Goal: Contribute content: Contribute content

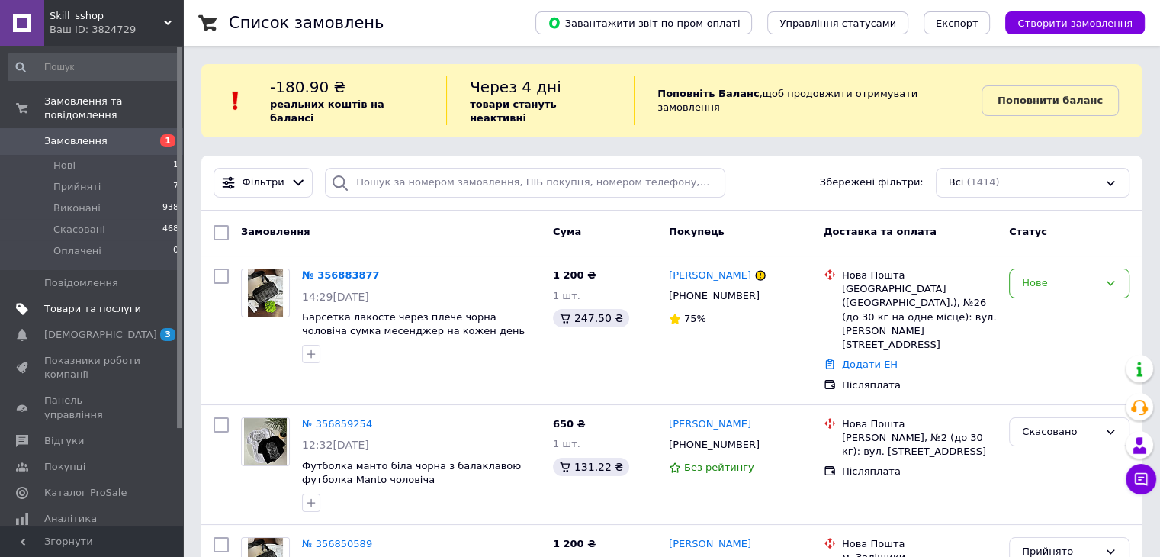
click at [93, 302] on span "Товари та послуги" at bounding box center [92, 309] width 97 height 14
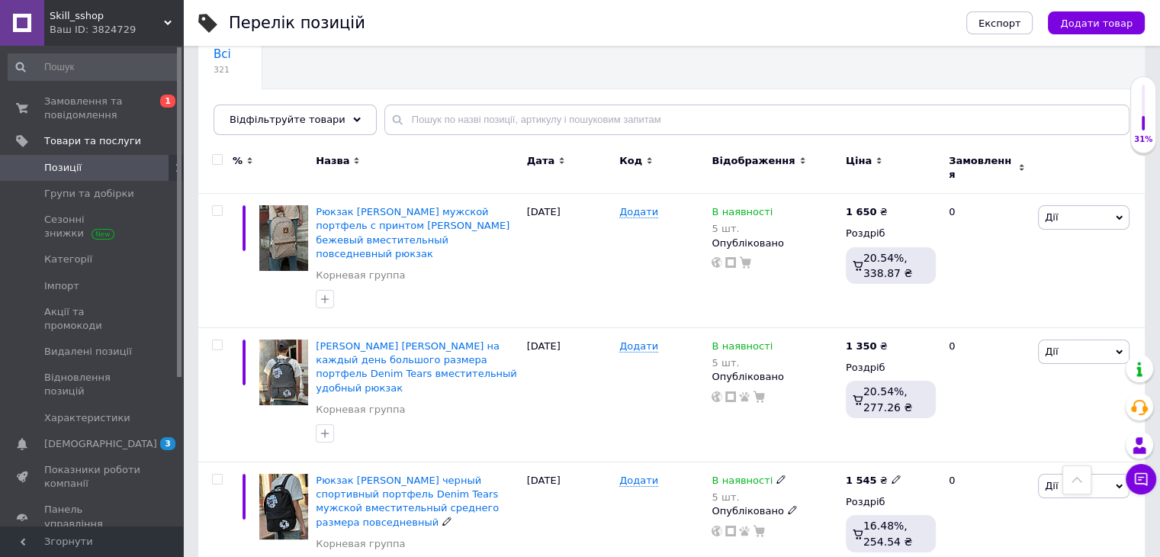
scroll to position [76, 0]
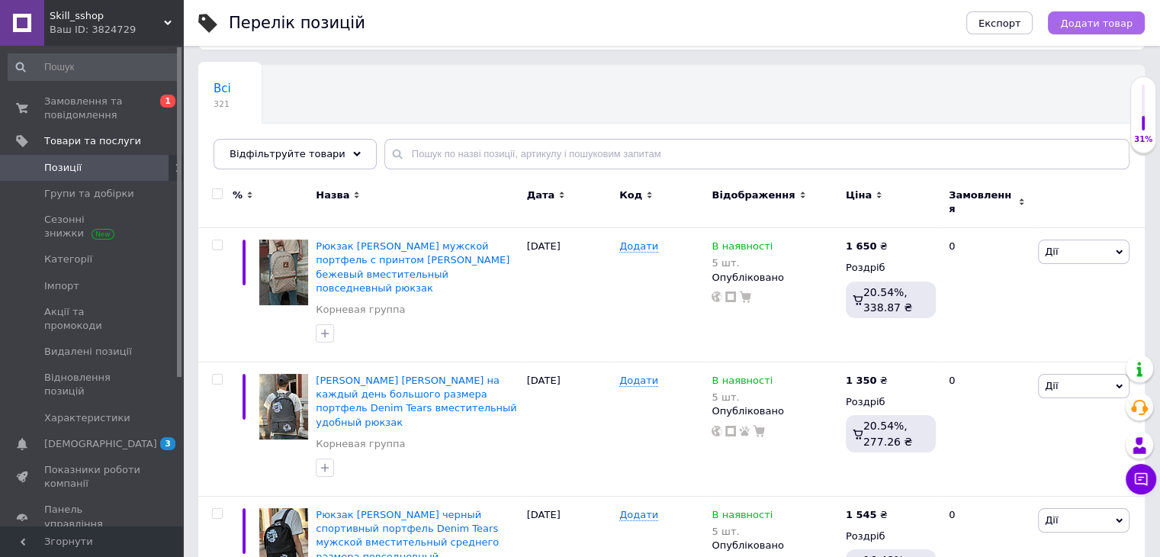
click at [1116, 18] on span "Додати товар" at bounding box center [1096, 23] width 72 height 11
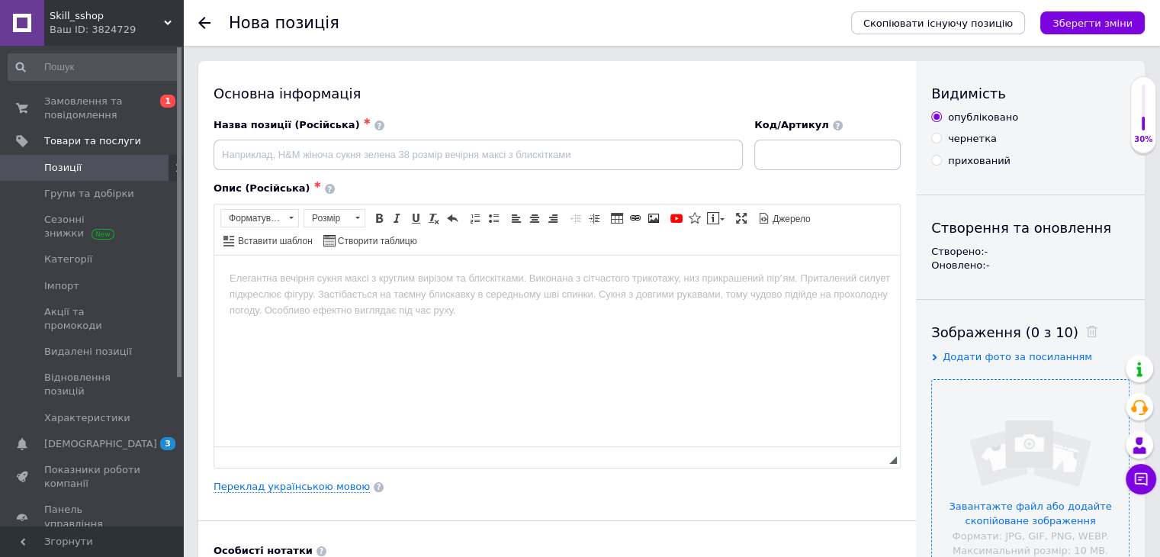
click at [1004, 480] on input "file" at bounding box center [1030, 478] width 197 height 197
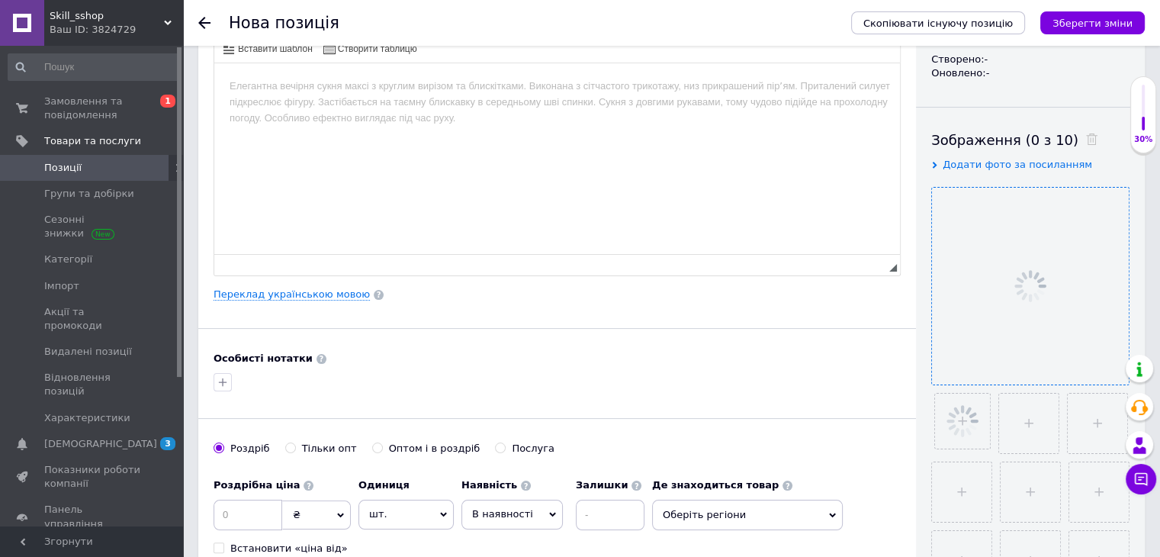
scroll to position [305, 0]
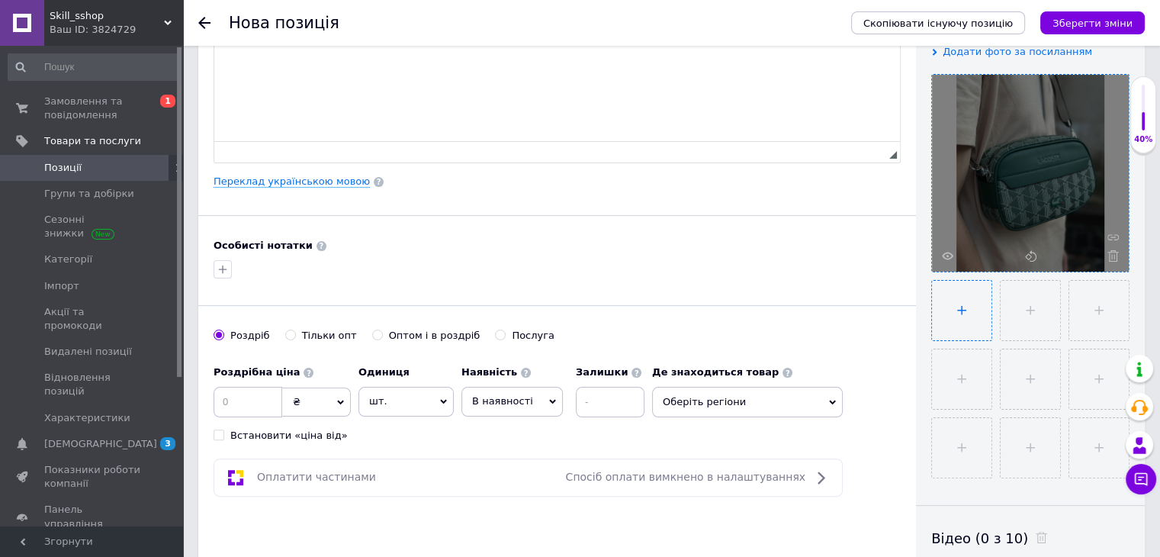
click at [958, 320] on input "file" at bounding box center [961, 310] width 59 height 59
type input "C:\fakepath\photo_2025-08-12_15-10-04.jpg"
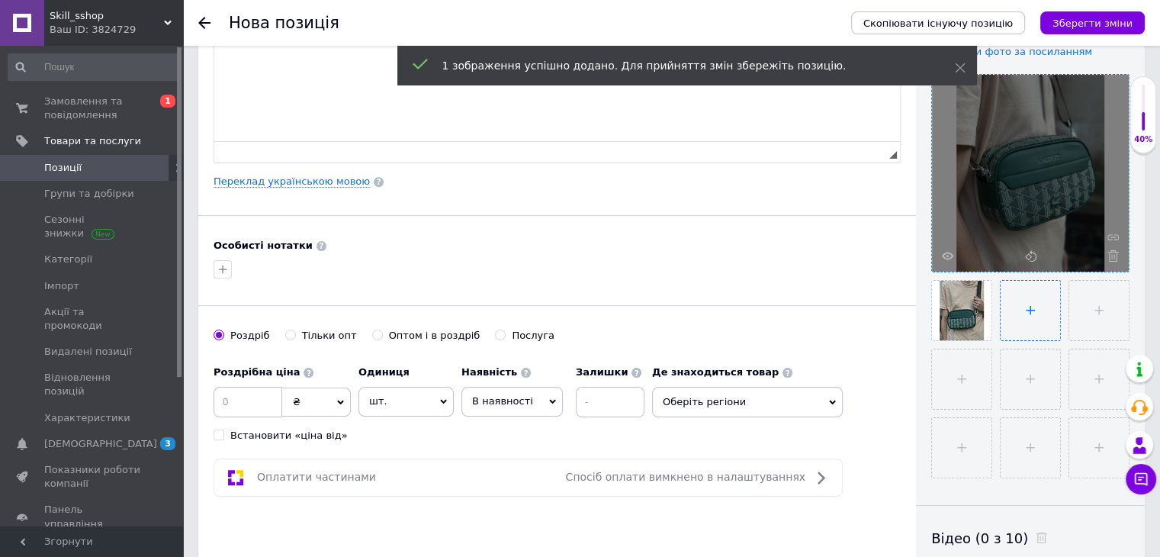
click at [1036, 300] on input "file" at bounding box center [1029, 310] width 59 height 59
type input "C:\fakepath\photo_2025-08-12_15-09-59.jpg"
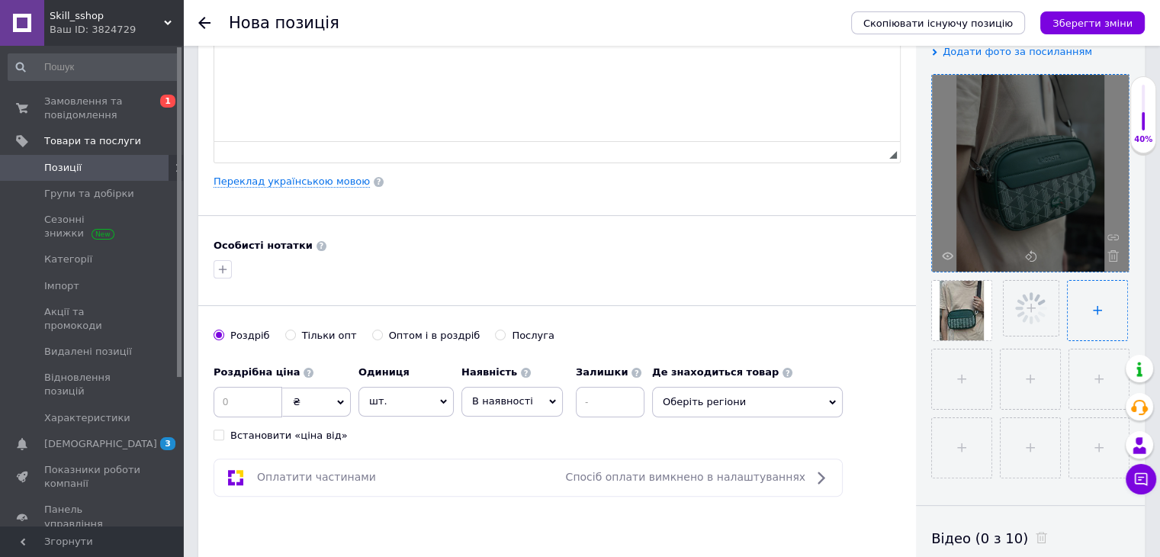
click at [1110, 300] on input "file" at bounding box center [1097, 310] width 59 height 59
type input "C:\fakepath\photo_2025-08-12_15-09-55.jpg"
click at [971, 372] on input "file" at bounding box center [961, 378] width 59 height 59
type input "C:\fakepath\photo_2025-08-12_15-09-52.jpg"
click at [946, 378] on input "file" at bounding box center [961, 378] width 59 height 59
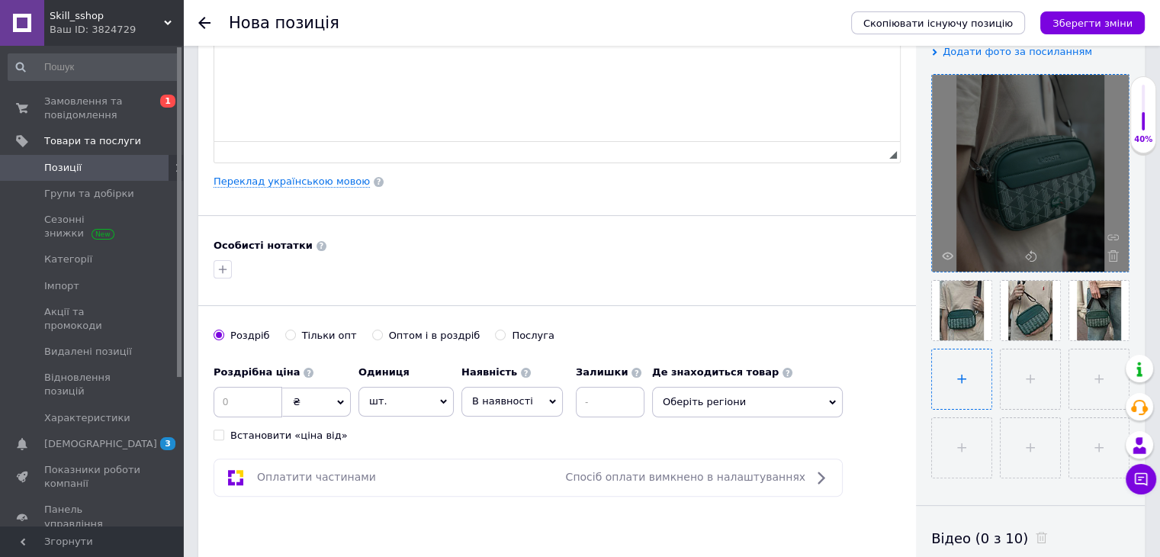
type input "C:\fakepath\photo_2025-08-12_15-09-52.jpg"
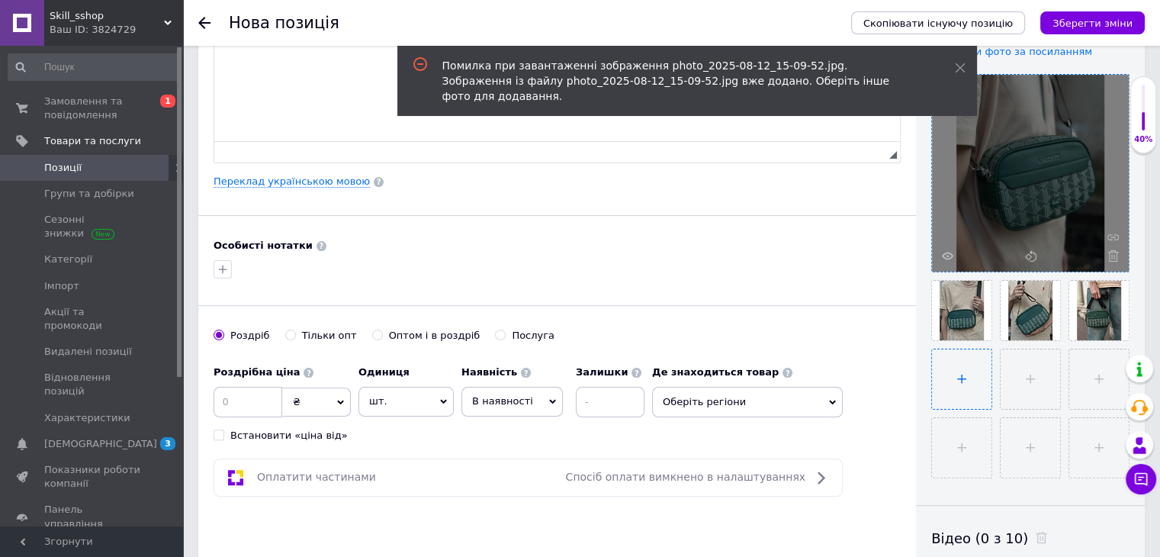
click at [979, 388] on input "file" at bounding box center [961, 378] width 59 height 59
type input "C:\fakepath\photo_2025-08-12_15-09-52.jpg"
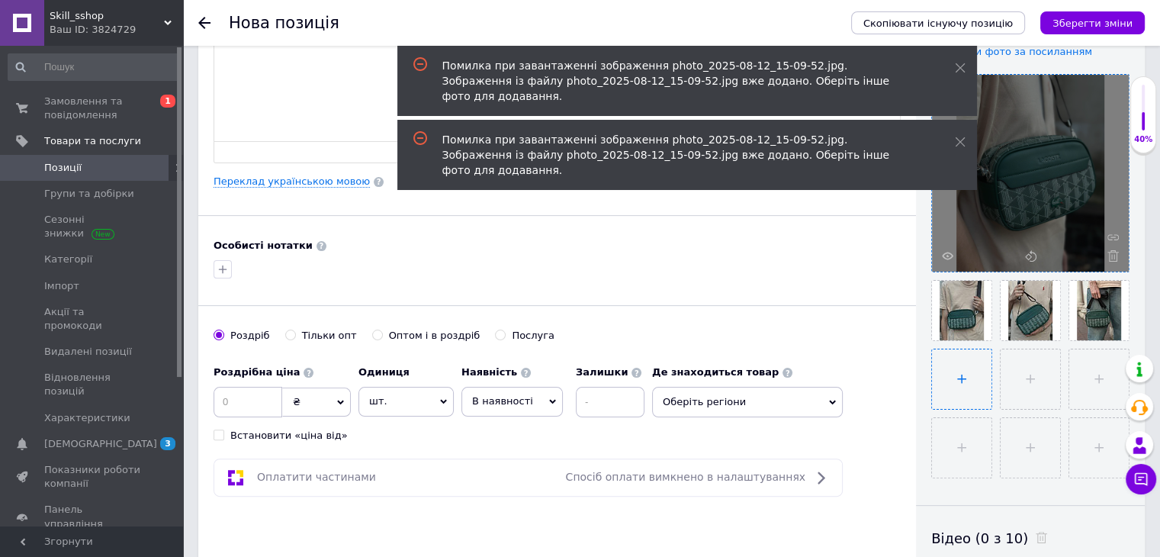
click at [959, 372] on input "file" at bounding box center [961, 378] width 59 height 59
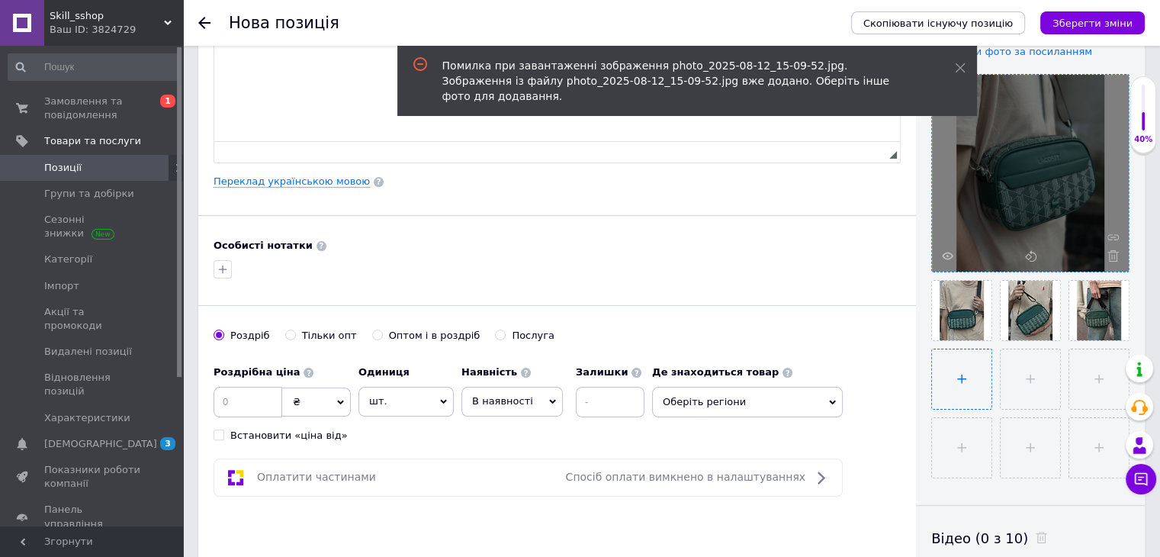
type input "C:\fakepath\photo_2025-08-12_15-09-47.jpg"
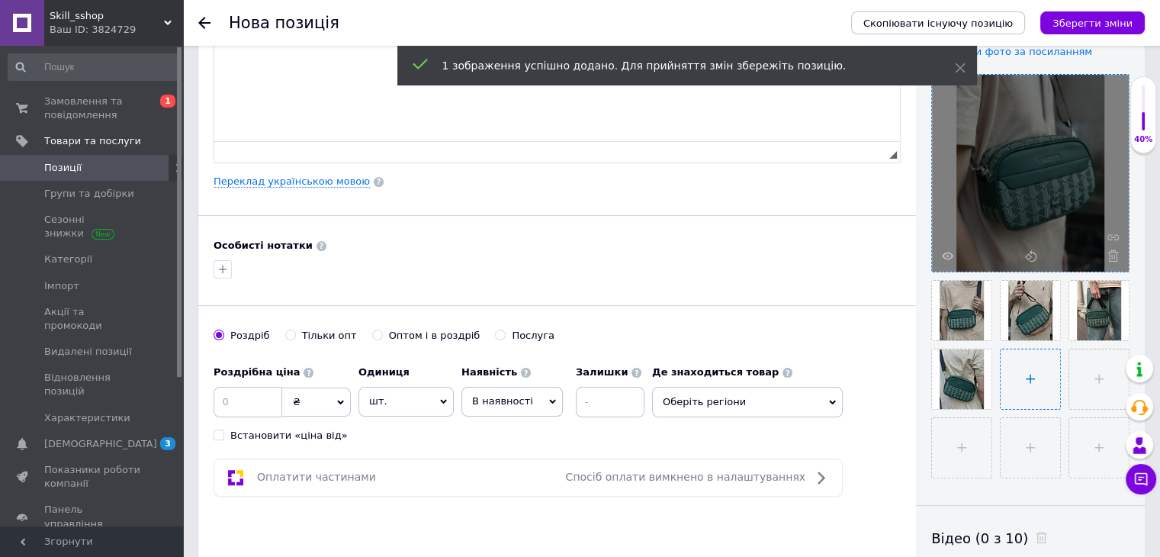
click at [1022, 377] on input "file" at bounding box center [1029, 378] width 59 height 59
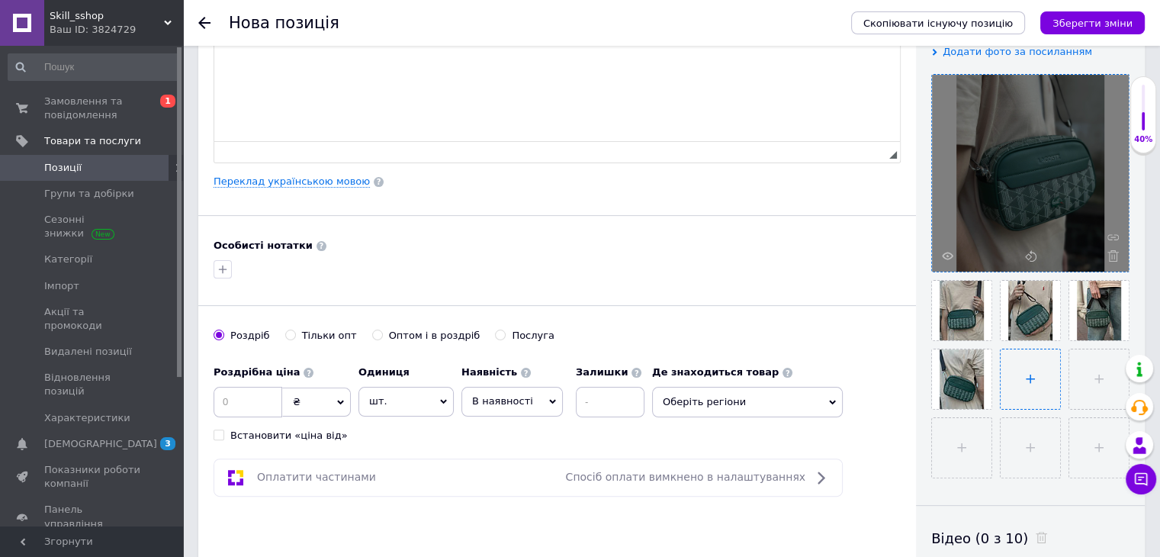
type input "C:\fakepath\photo_2025-08-12_15-09-52.jpg"
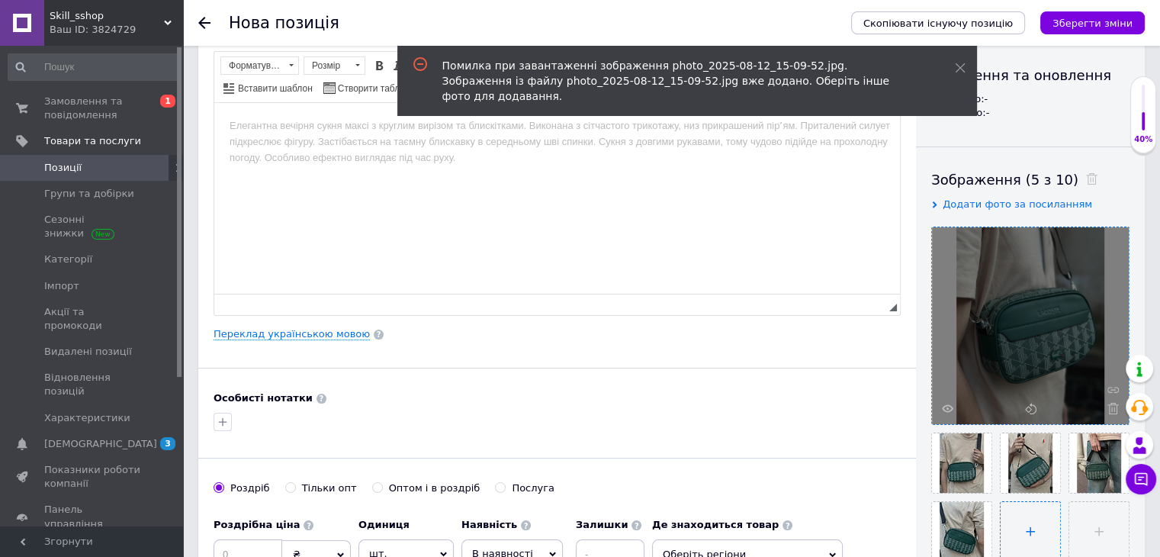
scroll to position [381, 0]
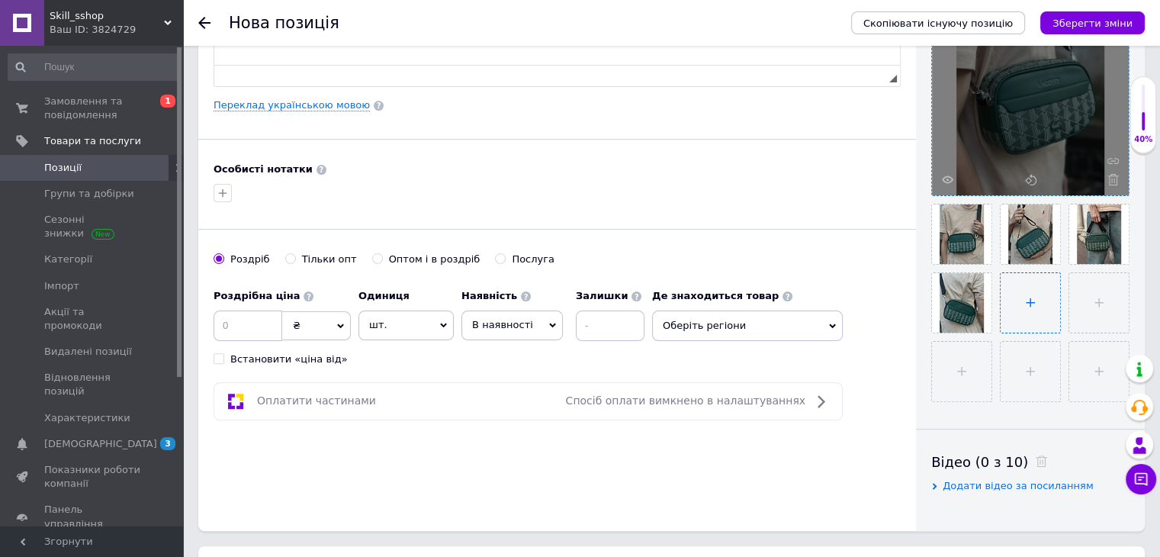
click at [1016, 305] on input "file" at bounding box center [1029, 302] width 59 height 59
type input "C:\fakepath\photo_2025-08-12_15-09-52.jpg"
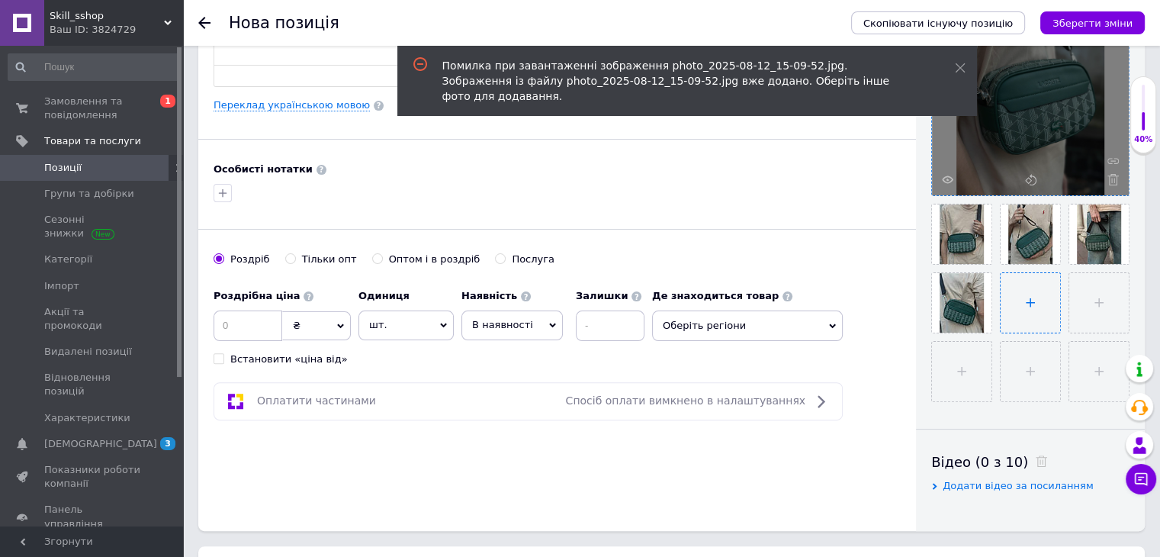
click at [1049, 304] on input "file" at bounding box center [1029, 302] width 59 height 59
type input "C:\fakepath\photo_2025-08-12_15-09-55.jpg"
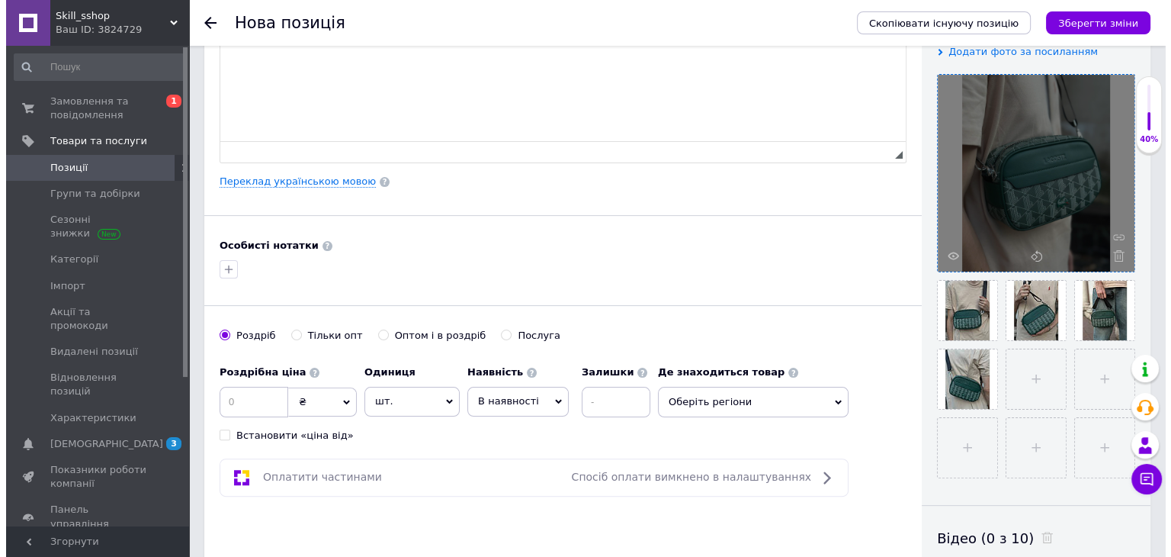
scroll to position [76, 0]
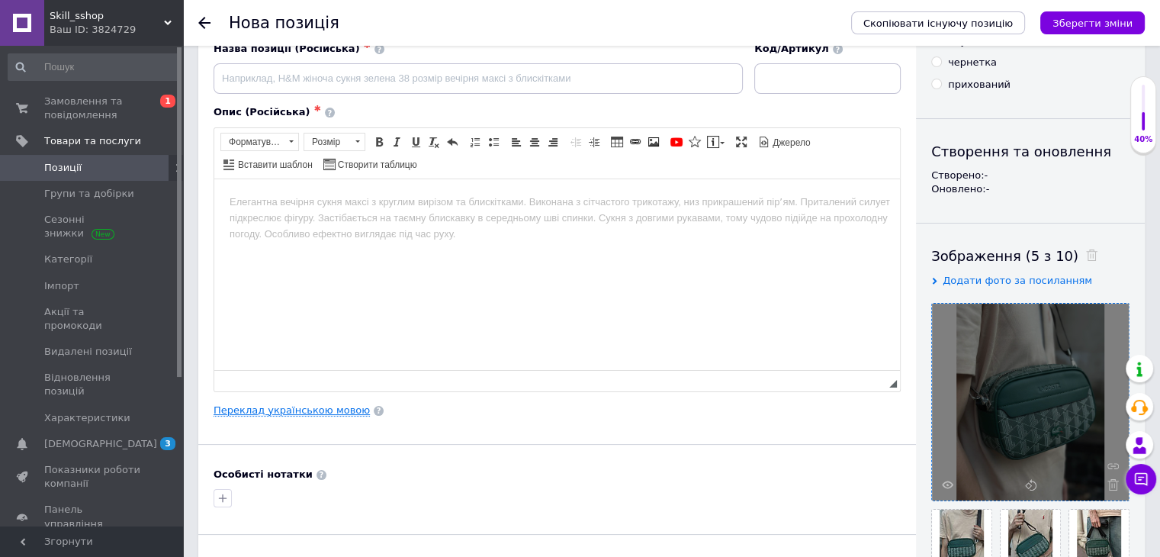
click at [329, 410] on link "Переклад українською мовою" at bounding box center [292, 410] width 156 height 12
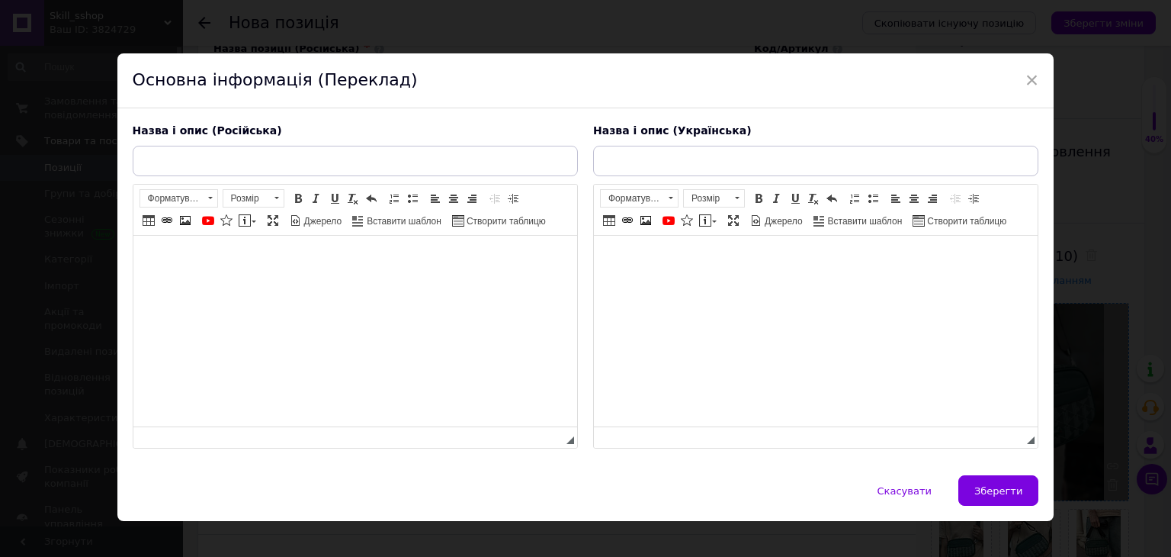
scroll to position [0, 0]
click at [184, 152] on input "text" at bounding box center [355, 161] width 445 height 31
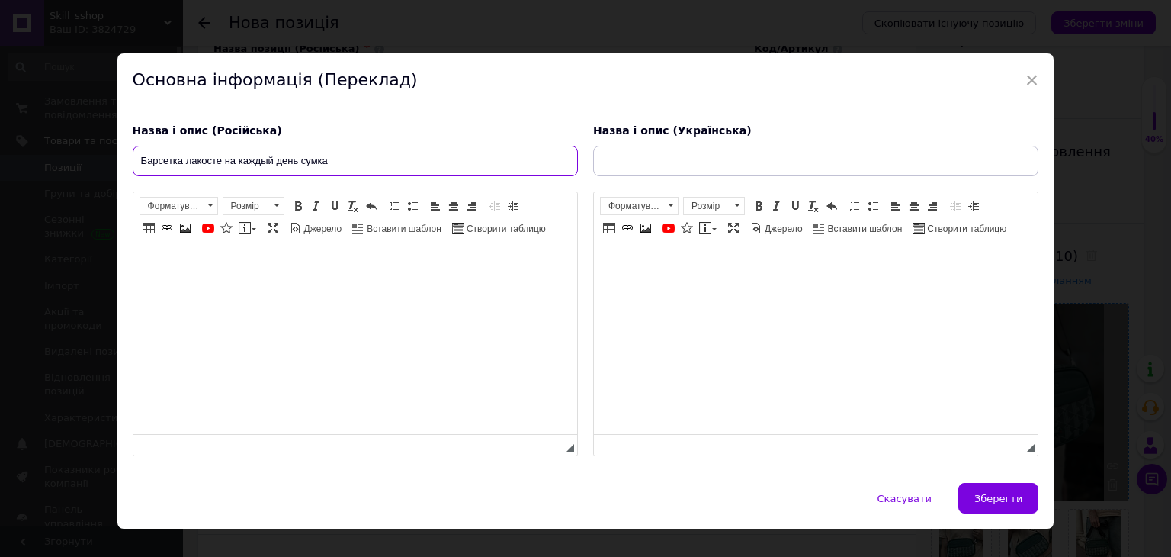
paste input "Lacoste"
type input "Барсетка лакосте на каждый день сумка Lacoste зеленая мужская на кажды день пов…"
drag, startPoint x: 134, startPoint y: 163, endPoint x: 639, endPoint y: 163, distance: 504.8
click at [639, 163] on div "Назва і опис (Російська) Барсетка лакосте на каждый день сумка Lacoste зеленая …" at bounding box center [586, 290] width 922 height 348
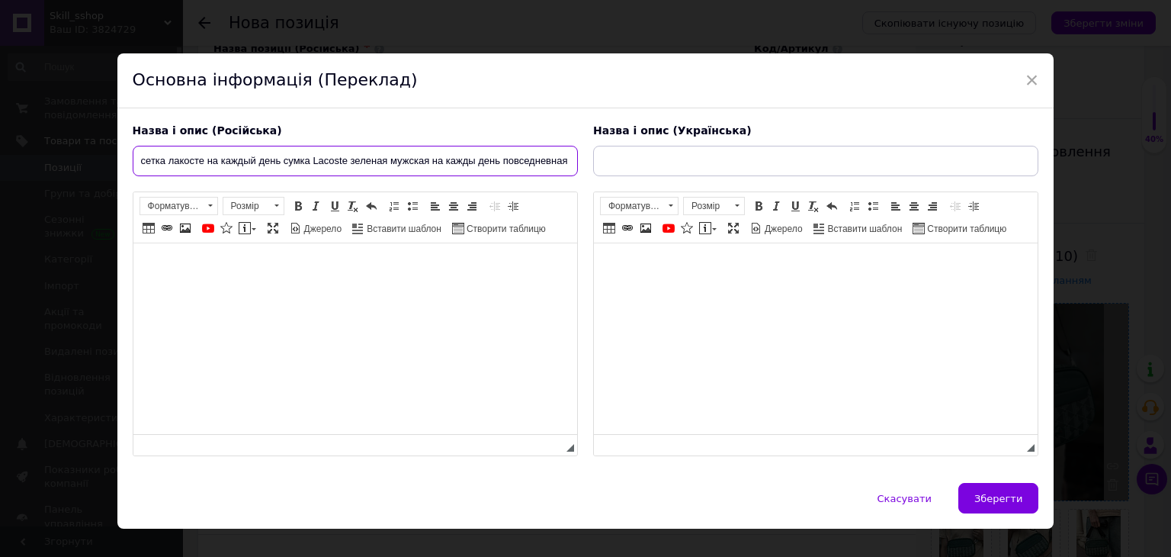
scroll to position [0, 0]
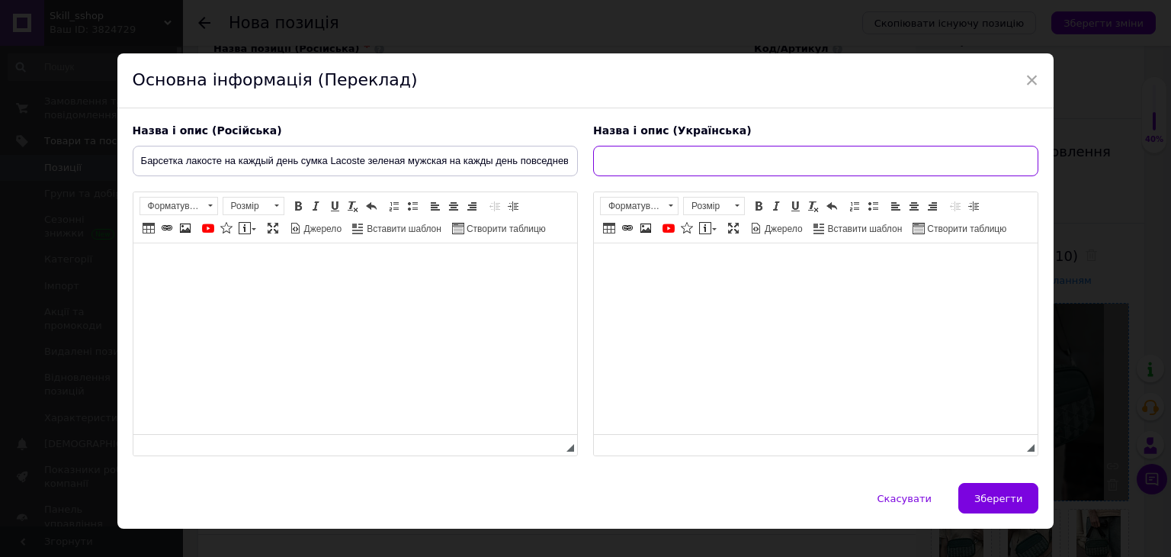
paste input "Барсетка лакосте на кожен день сумка Lacoste зелена чоловіча на кожен день повс…"
type input "Барсетка лакосте на кожен день сумка Lacoste зелена чоловіча на кожен день повс…"
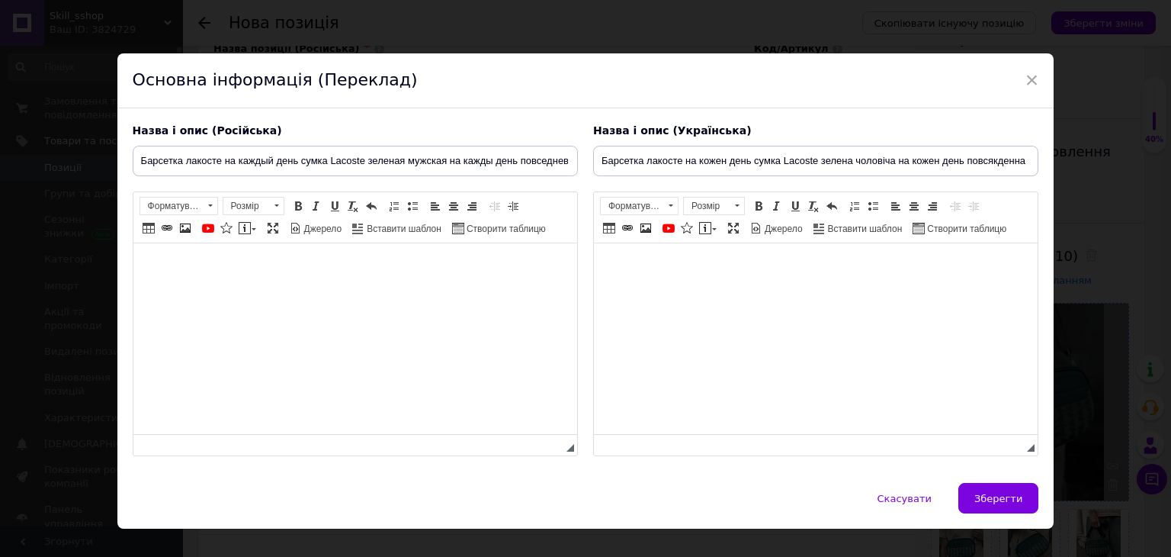
click at [616, 272] on body "Редактор, 05B9402F-3926-4585-9D64-8699CE8A7684" at bounding box center [815, 267] width 413 height 16
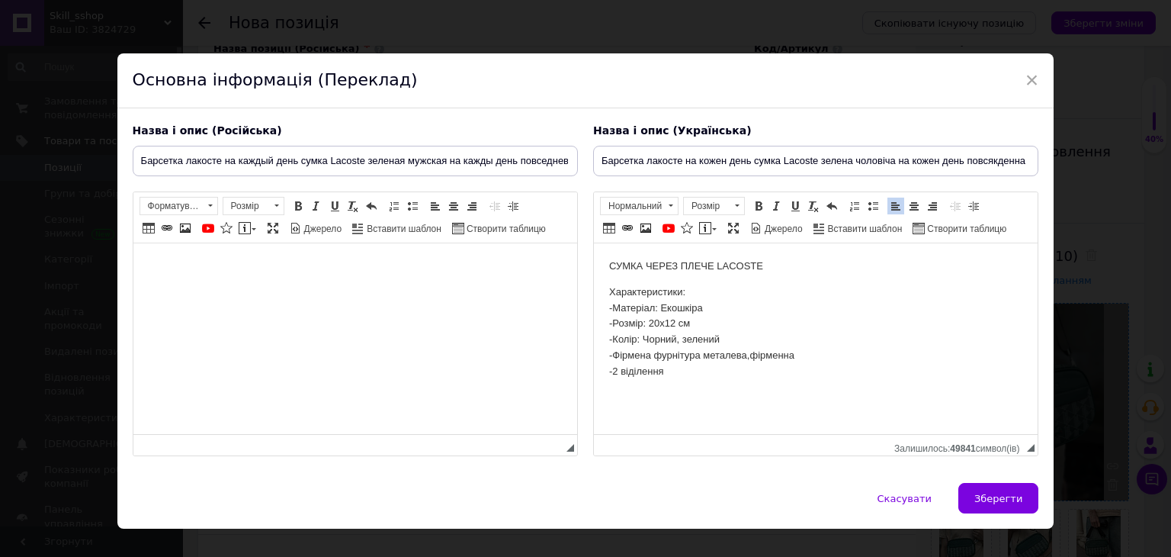
click at [620, 278] on body "СУМКА ЧЕРЕЗ ПЛЕЧЕ LACOSTE Характеристики: -Матеріал: Екошкіра -Розмір: 20х12 см…" at bounding box center [815, 319] width 413 height 121
click at [152, 250] on html at bounding box center [355, 266] width 444 height 47
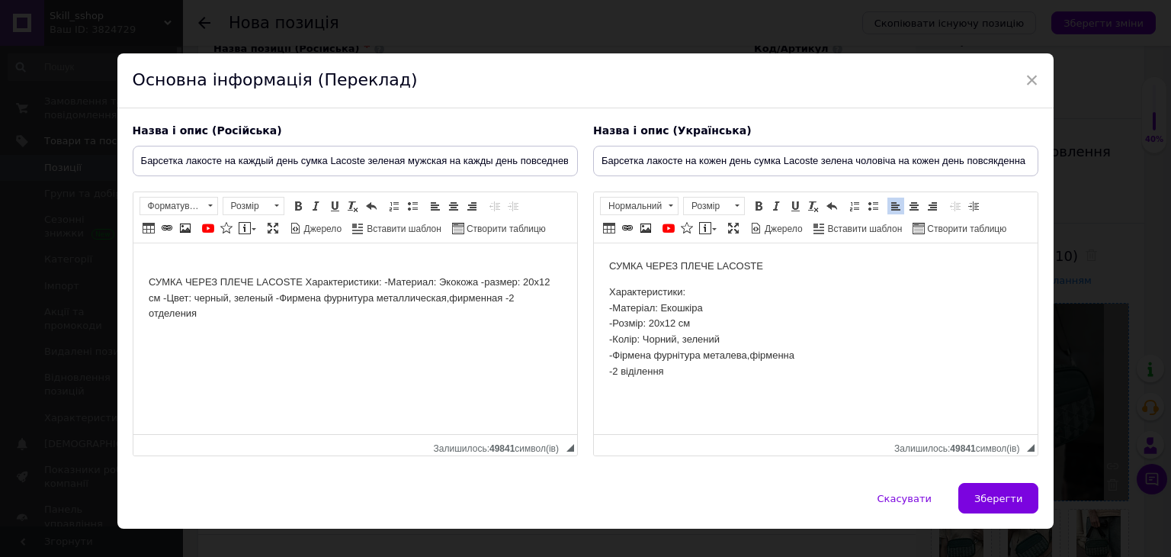
drag, startPoint x: 269, startPoint y: 519, endPoint x: 380, endPoint y: 317, distance: 230.4
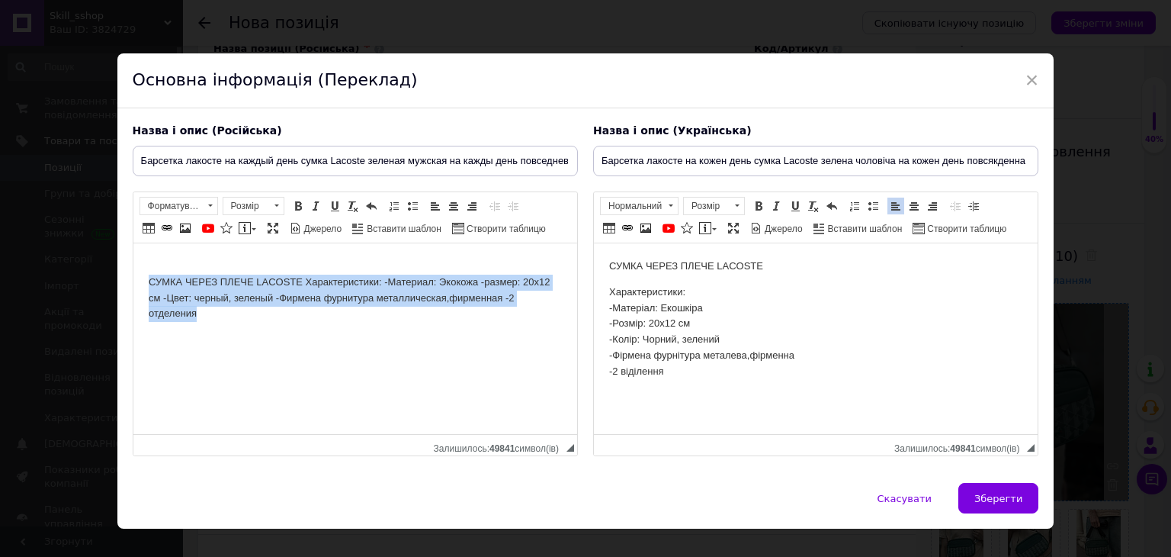
drag, startPoint x: 142, startPoint y: 281, endPoint x: 299, endPoint y: 324, distance: 163.0
click at [299, 324] on html "СУМКА ЧЕРЕЗ ПЛЕЧЕ LACOSTE Характеристики: -Материал: Экокожа -размер: 20х12 см …" at bounding box center [355, 290] width 444 height 94
drag, startPoint x: 266, startPoint y: 307, endPoint x: 165, endPoint y: 259, distance: 112.2
click at [165, 259] on body "СУМКА ЧЕРЕЗ ПЛЕЧЕ LACOSTE Характеристики: -Материал: Экокожа -размер: 20х12 см …" at bounding box center [354, 290] width 413 height 63
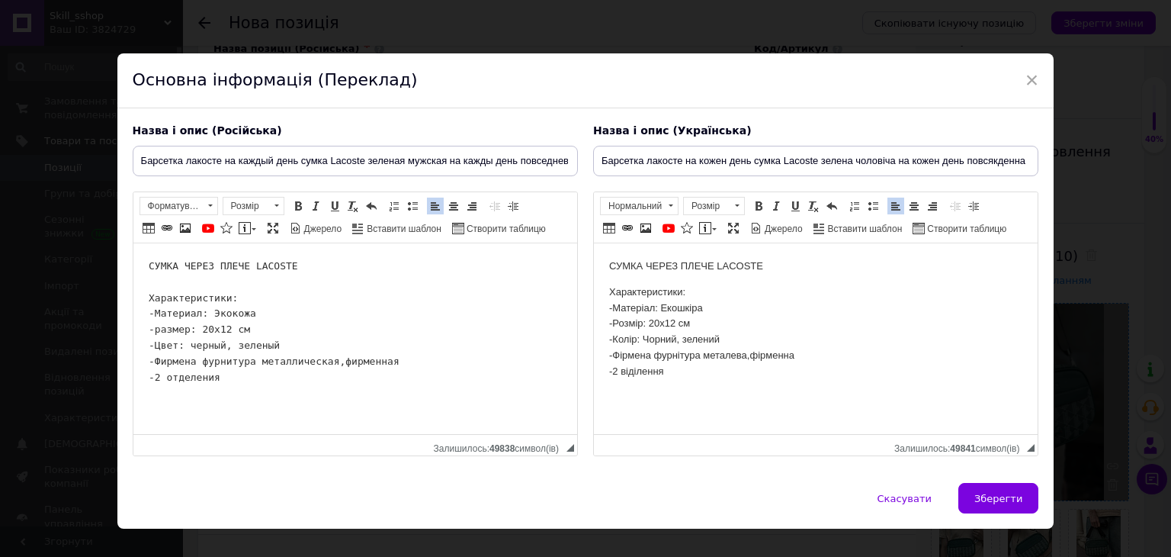
click at [169, 284] on pre "СУМКА ЧЕРЕЗ ПЛЕЧЕ LACOSTE Характеристики: -Материал: Экокожа -размер: 20х12 см …" at bounding box center [354, 322] width 413 height 127
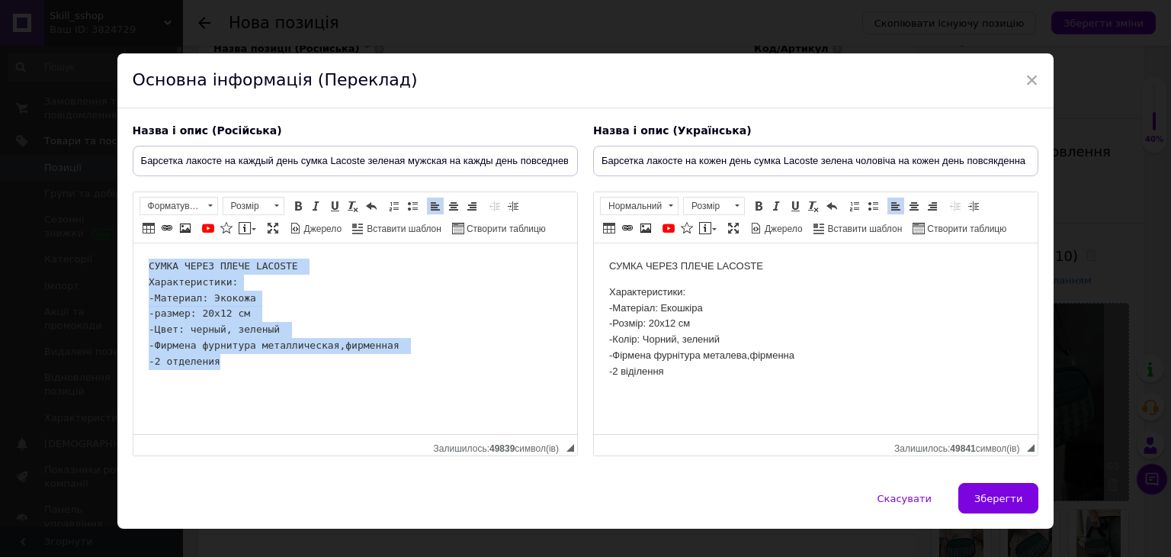
drag, startPoint x: 140, startPoint y: 264, endPoint x: 278, endPoint y: 295, distance: 141.5
click at [304, 363] on html "СУМКА ЧЕРЕЗ ПЛЕЧЕ LACOSTE Характеристики: -Материал: Экокожа -размер: 20х12 см …" at bounding box center [355, 314] width 444 height 142
click at [273, 207] on span at bounding box center [276, 206] width 14 height 17
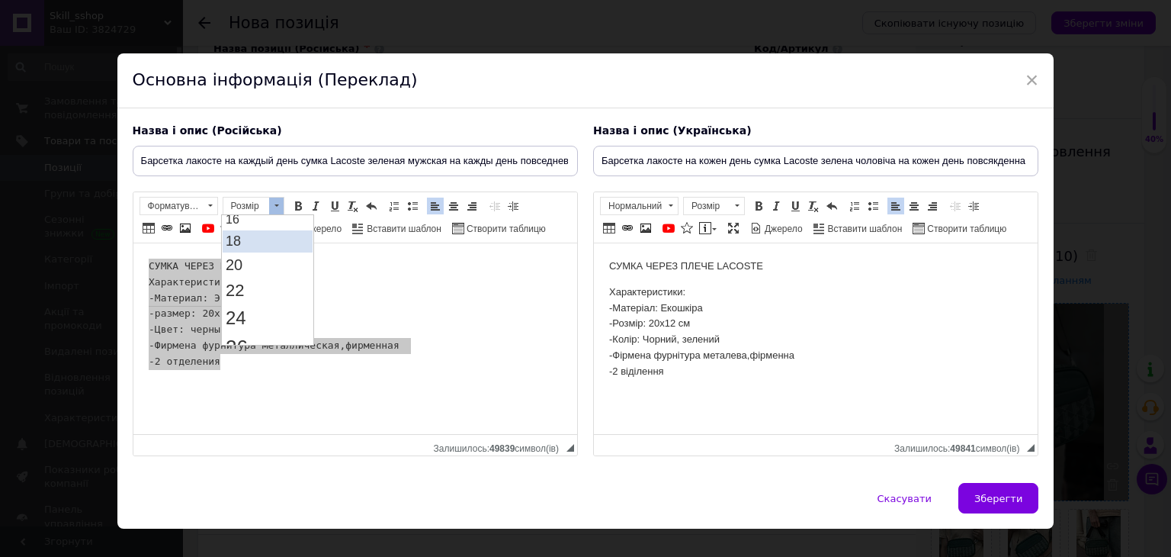
scroll to position [76, 0]
drag, startPoint x: 246, startPoint y: 268, endPoint x: 345, endPoint y: 258, distance: 99.6
click at [246, 268] on link "14" at bounding box center [268, 275] width 90 height 18
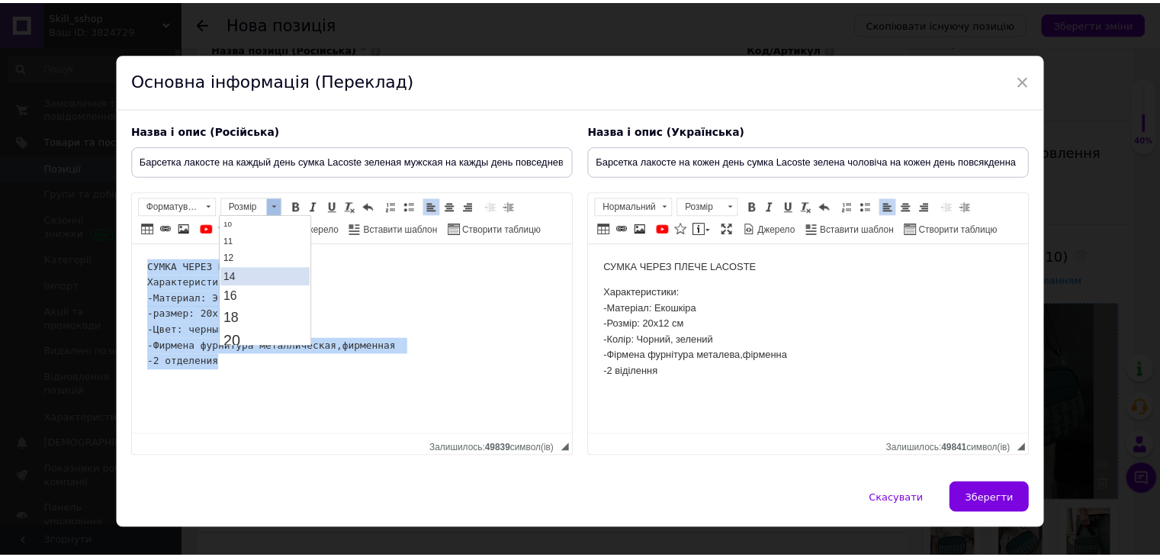
scroll to position [0, 0]
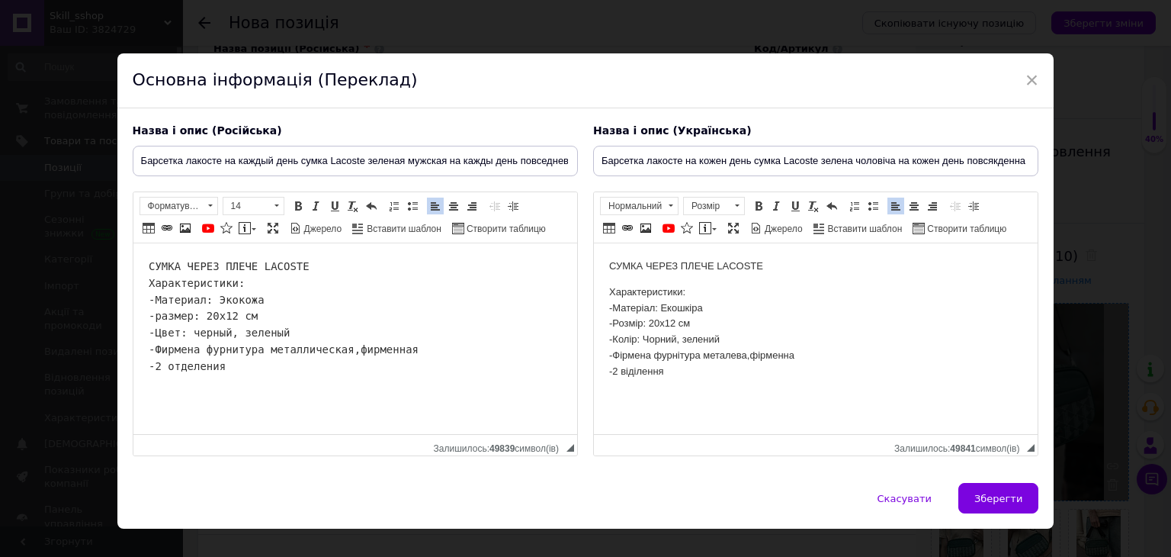
click at [413, 323] on pre "СУМКА ЧЕРЕЗ ПЛЕЧЕ LACOSTE Характеристики: -Материал: Экокожа -размер: 20х12 см …" at bounding box center [354, 317] width 413 height 117
click at [1016, 500] on span "Зберегти" at bounding box center [999, 498] width 48 height 11
type input "Барсетка лакосте на каждый день сумка Lacoste зеленая мужская на кажды день пов…"
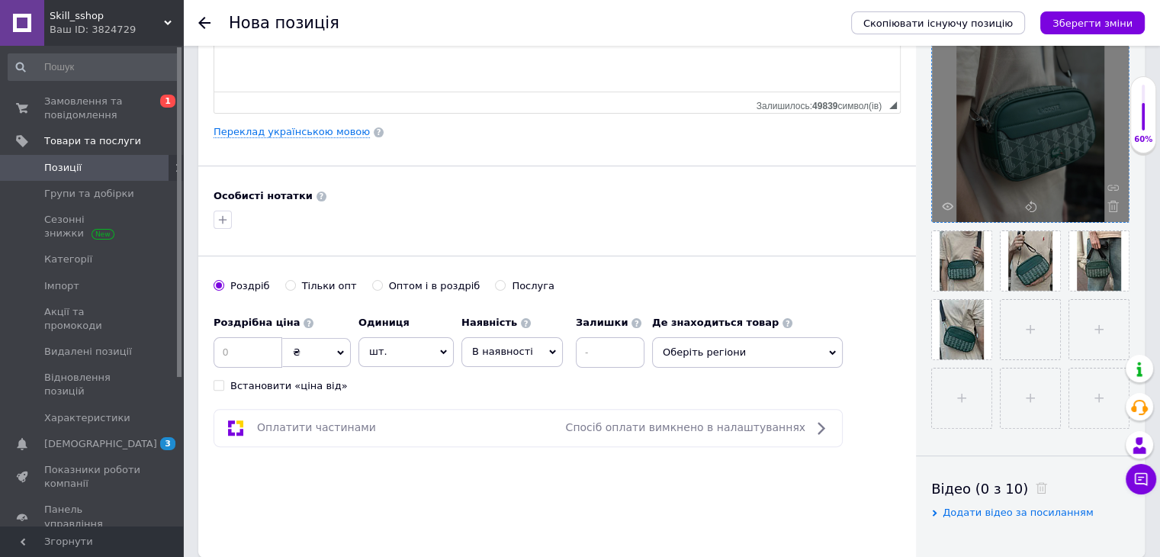
scroll to position [381, 0]
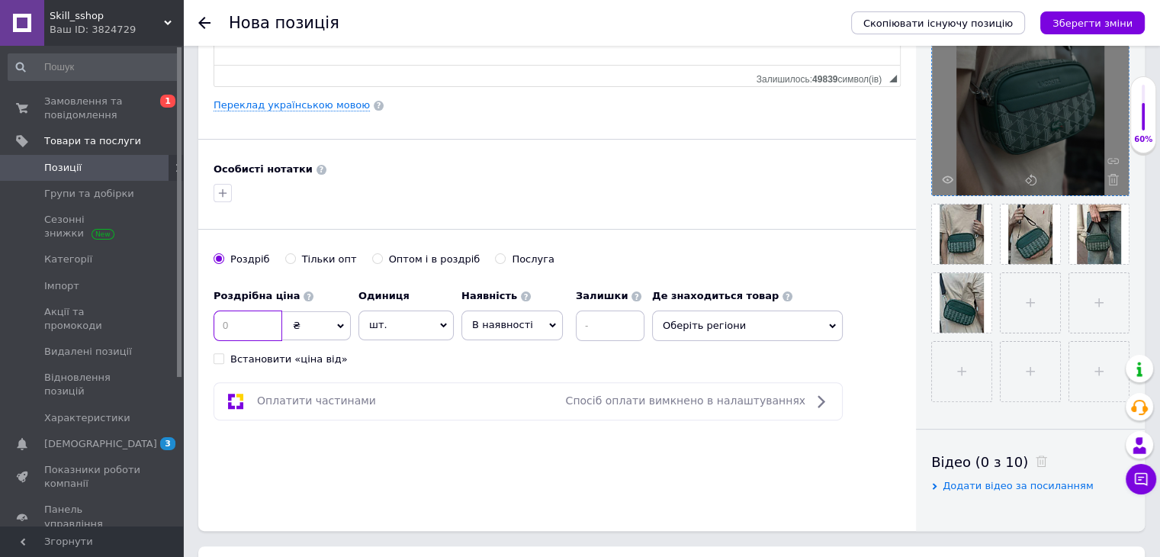
click at [224, 327] on input at bounding box center [248, 325] width 69 height 31
type input "1350"
click at [618, 320] on input at bounding box center [610, 325] width 69 height 31
type input "5"
click at [694, 323] on span "Оберіть регіони" at bounding box center [747, 325] width 191 height 31
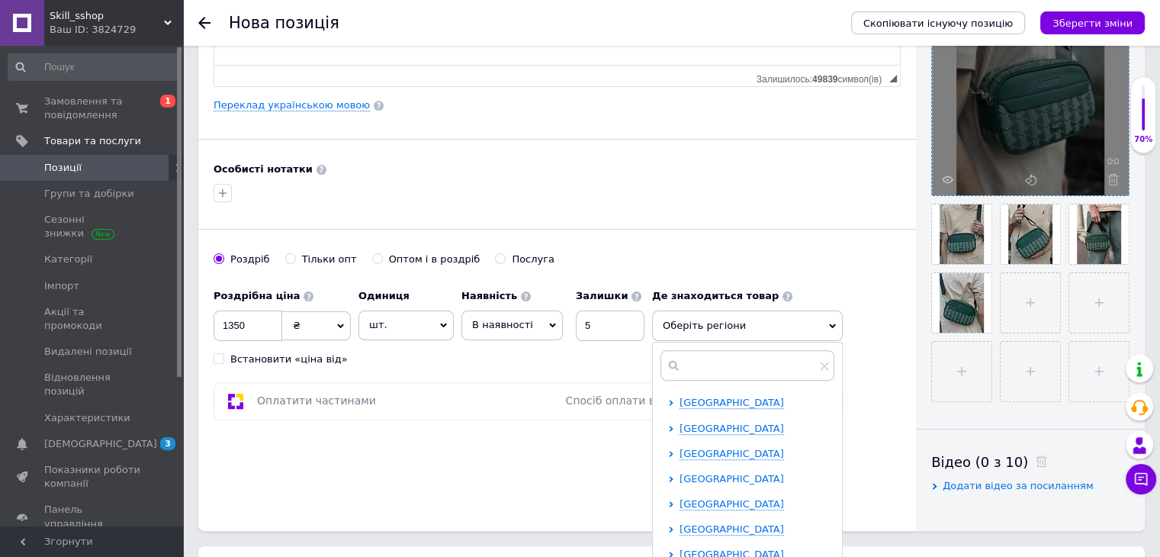
click at [742, 473] on span "[GEOGRAPHIC_DATA]" at bounding box center [731, 478] width 104 height 11
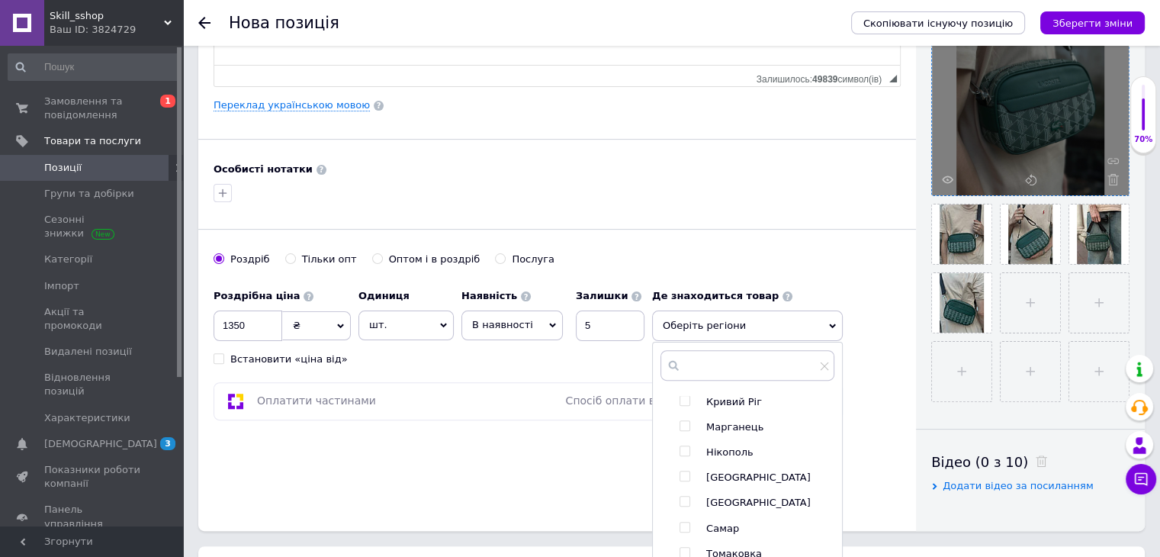
scroll to position [153, 0]
click at [685, 422] on input "checkbox" at bounding box center [684, 427] width 10 height 10
checkbox input "true"
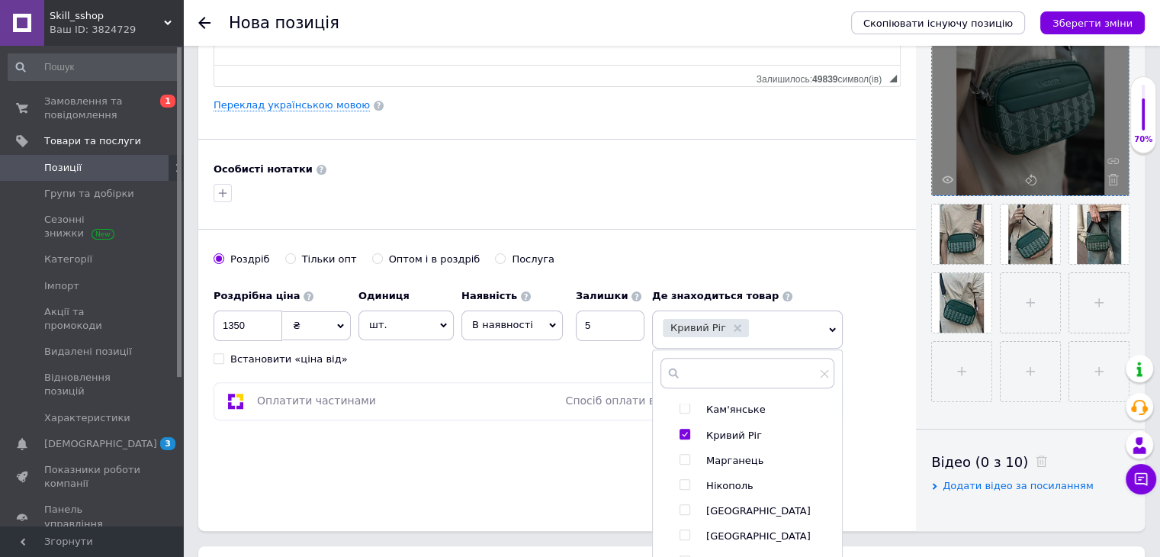
scroll to position [76, 0]
click at [683, 454] on input "checkbox" at bounding box center [684, 459] width 10 height 10
checkbox input "true"
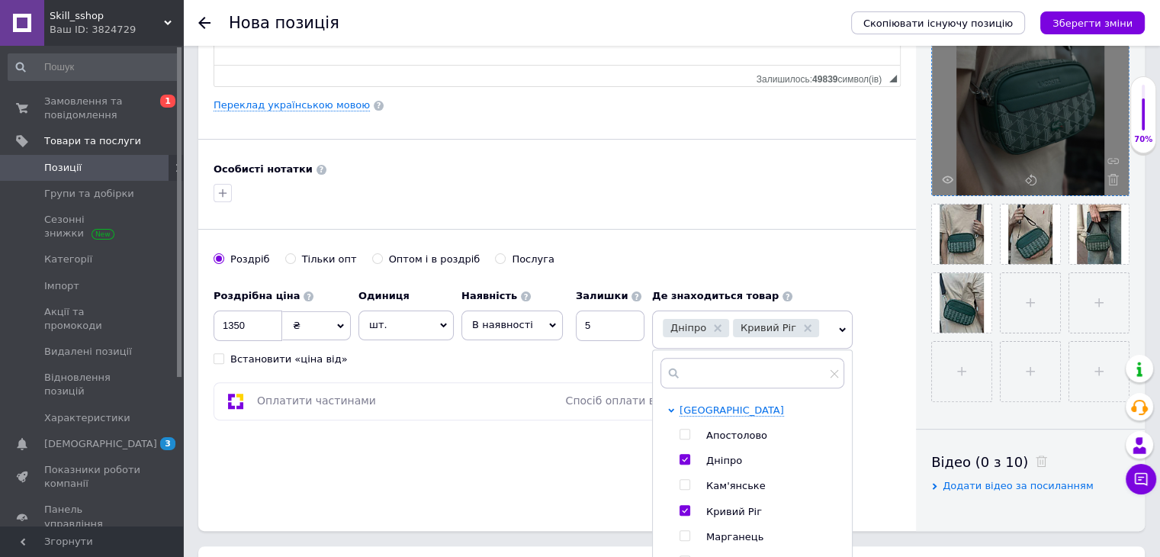
click at [554, 431] on div "Основна інформація Назва позиції (Російська) ✱ Барсетка лакосте на каждый день …" at bounding box center [557, 105] width 718 height 851
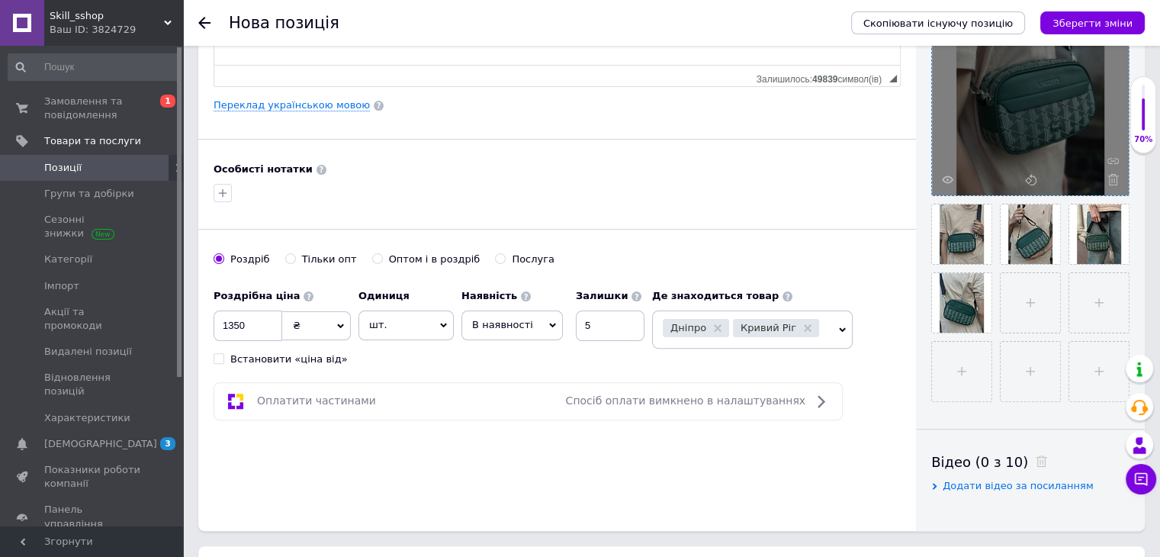
scroll to position [610, 0]
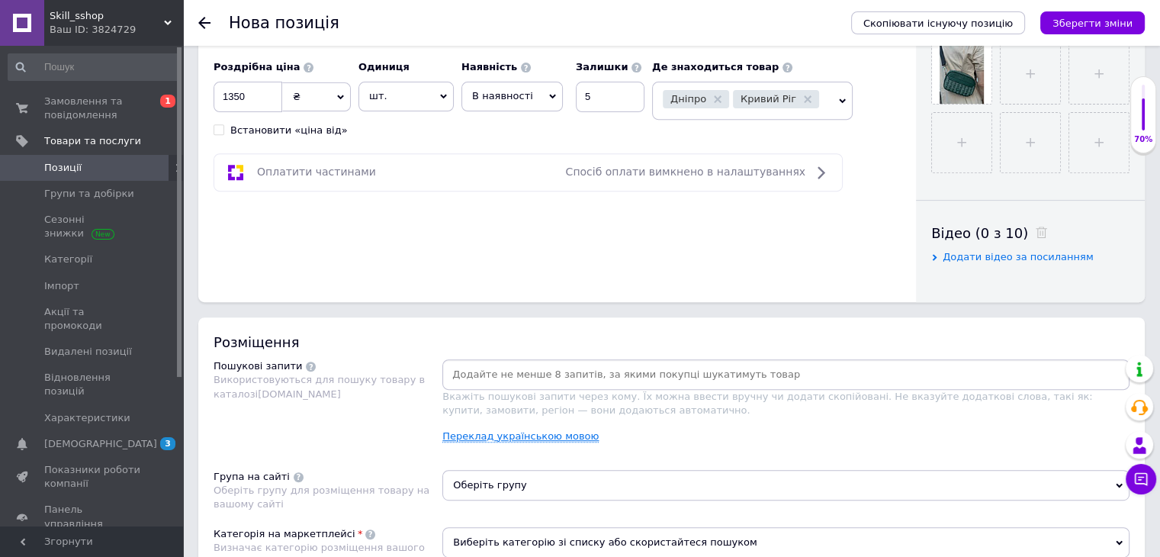
click at [506, 430] on link "Переклад українською мовою" at bounding box center [520, 436] width 156 height 12
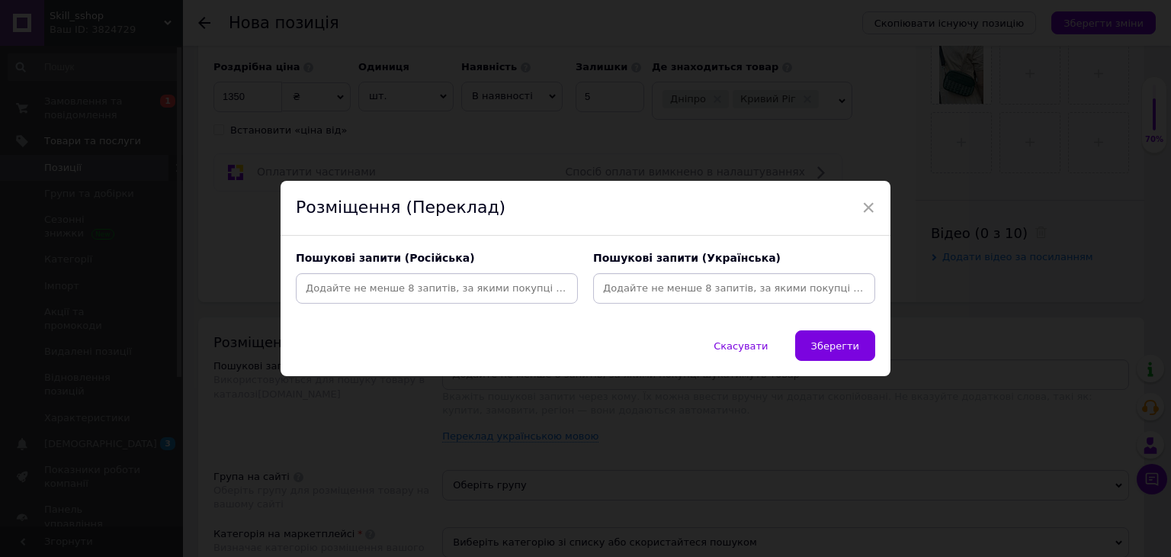
click at [400, 293] on input at bounding box center [437, 288] width 276 height 23
type input "барсетка лакоста мужская"
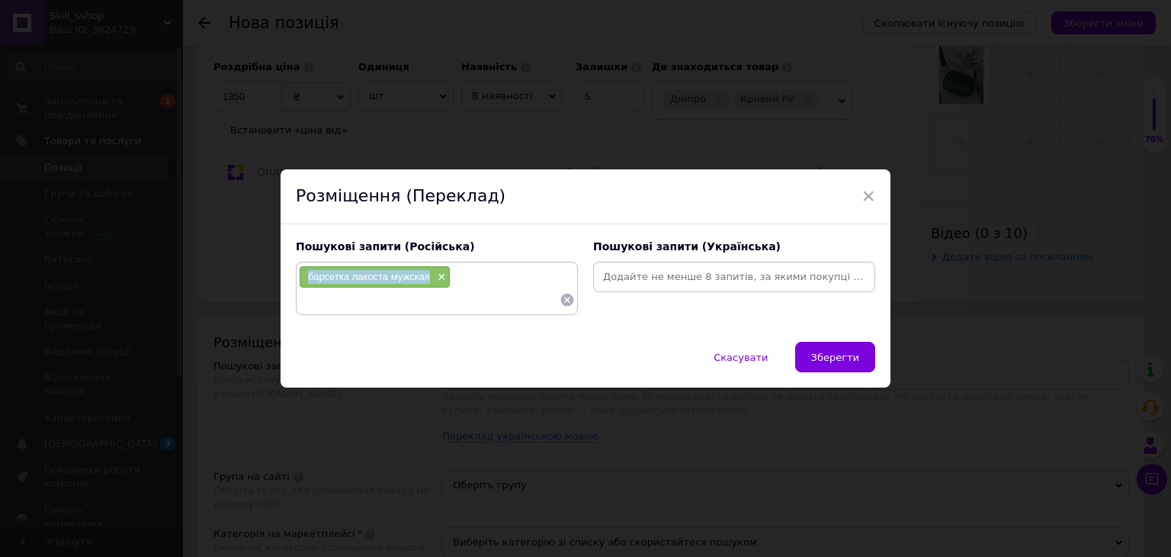
drag, startPoint x: 299, startPoint y: 268, endPoint x: 430, endPoint y: 272, distance: 131.2
click at [430, 272] on div "барсетка лакоста мужская ×" at bounding box center [375, 276] width 150 height 21
copy span "барсетка лакоста мужская"
click at [364, 291] on input at bounding box center [429, 299] width 261 height 23
paste input "барсетка лакоста мужская"
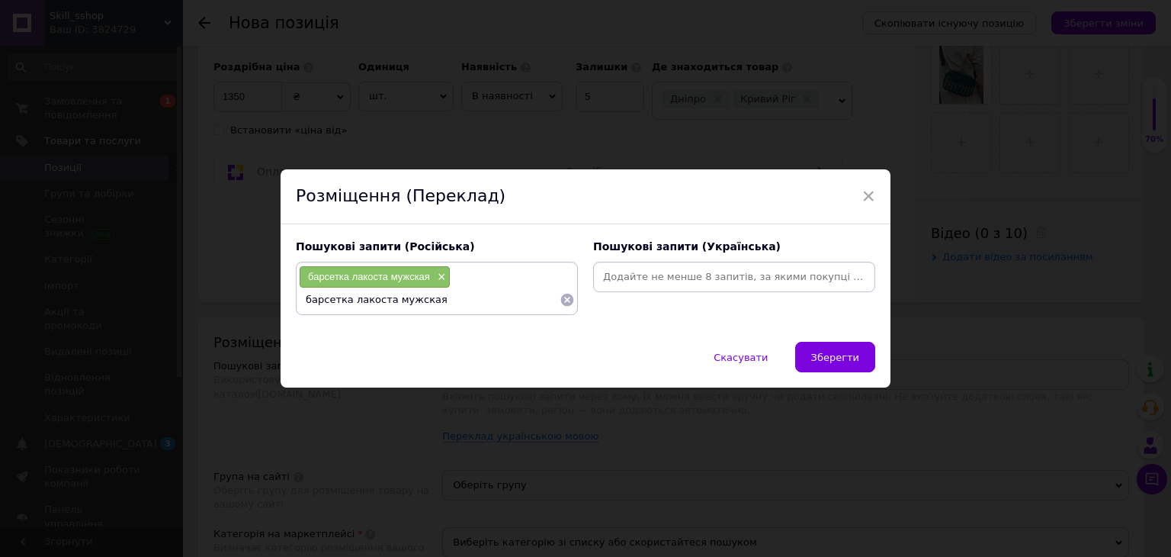
drag, startPoint x: 348, startPoint y: 300, endPoint x: 290, endPoint y: 301, distance: 58.7
click at [290, 301] on div "Пошукові запити (Російська) барсетка лакоста мужская × барсетка лакоста мужская" at bounding box center [436, 278] width 297 height 92
type input "сумка лакоста мужская"
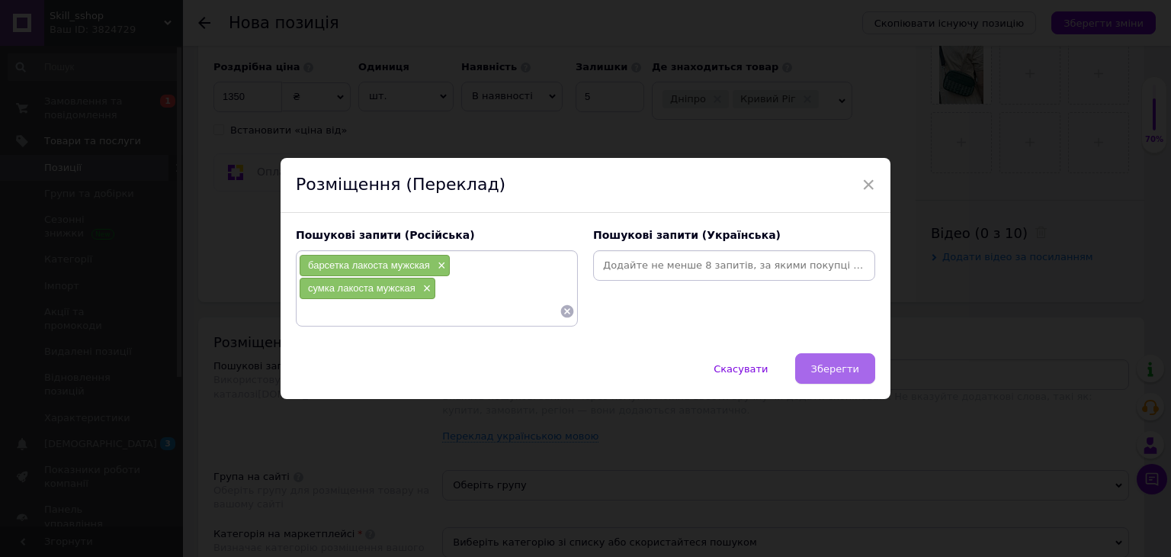
click at [821, 377] on button "Зберегти" at bounding box center [835, 368] width 80 height 31
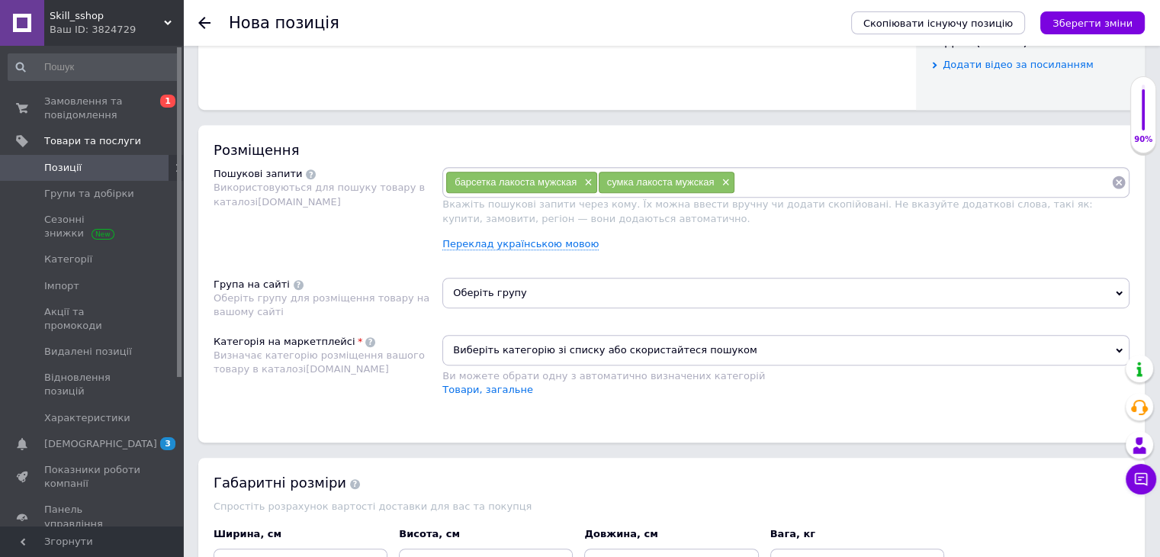
scroll to position [915, 0]
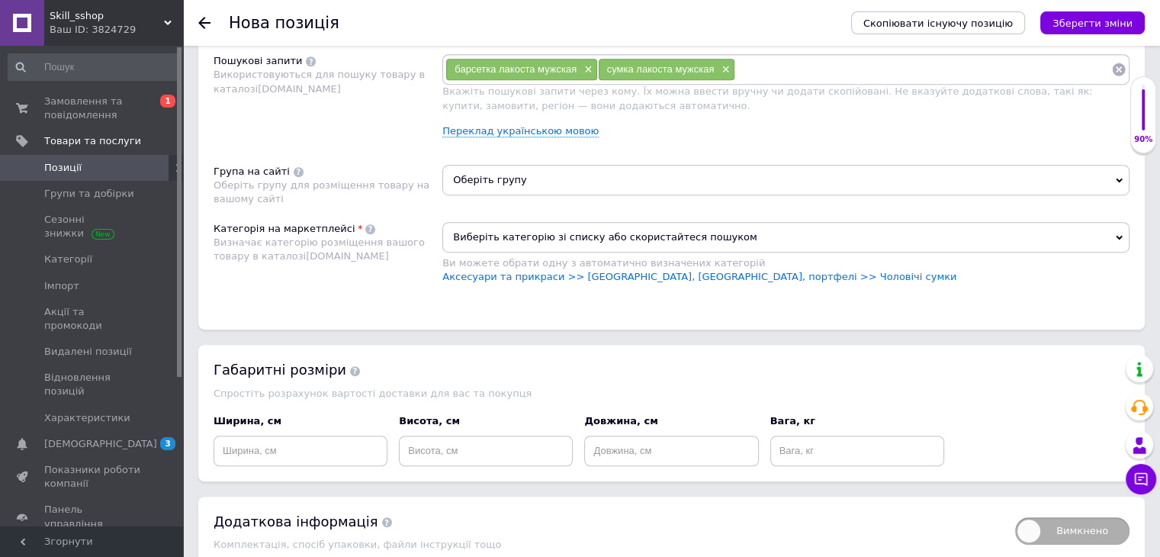
click at [605, 240] on span "Виберіть категорію зі списку або скористайтеся пошуком" at bounding box center [785, 237] width 687 height 31
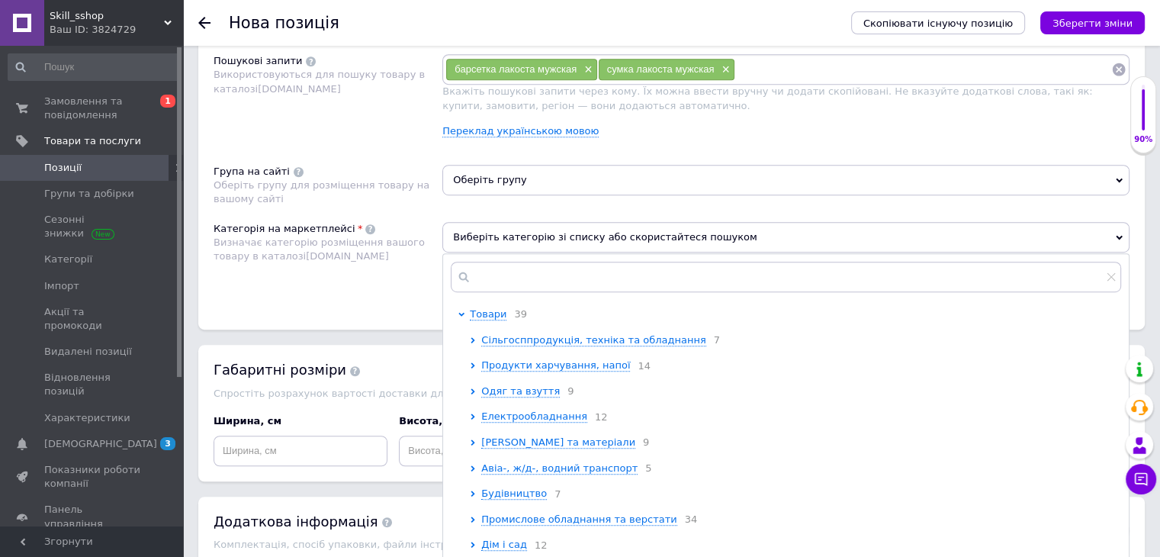
click at [526, 187] on span "Оберіть групу" at bounding box center [785, 180] width 687 height 31
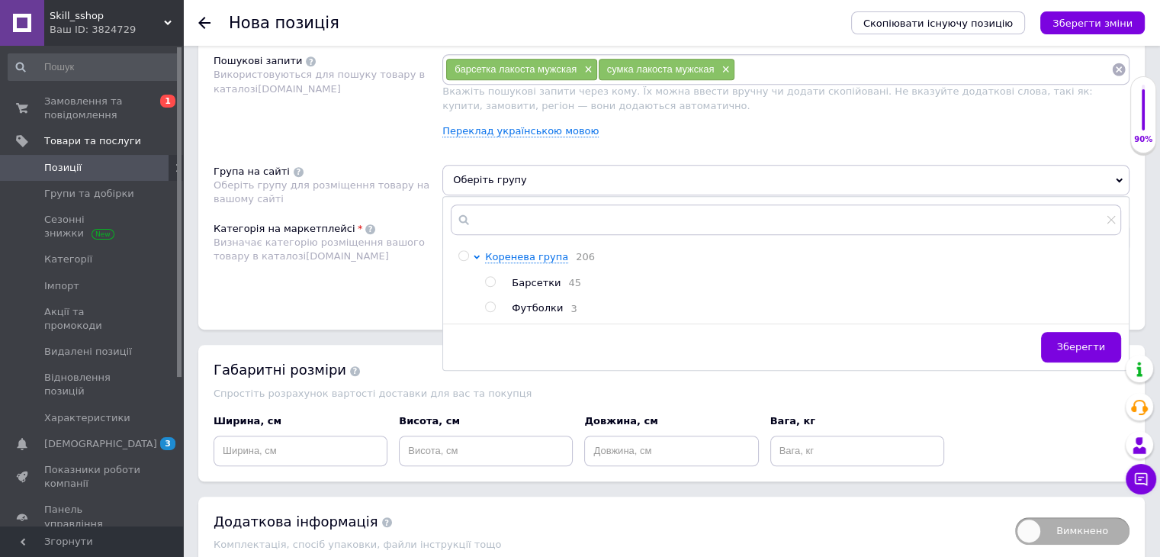
click at [485, 280] on input "radio" at bounding box center [490, 282] width 10 height 10
radio input "true"
click at [1067, 345] on span "Зберегти" at bounding box center [1081, 346] width 48 height 11
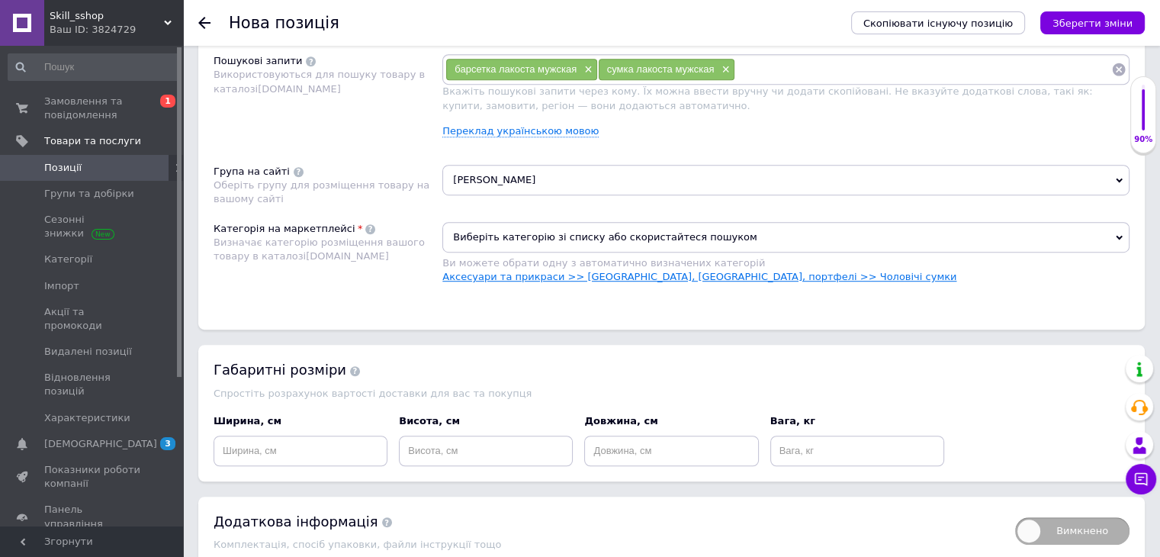
click at [721, 276] on link "Аксесуари та прикраси >> [GEOGRAPHIC_DATA], [GEOGRAPHIC_DATA], портфелі >> Чоло…" at bounding box center [699, 276] width 514 height 11
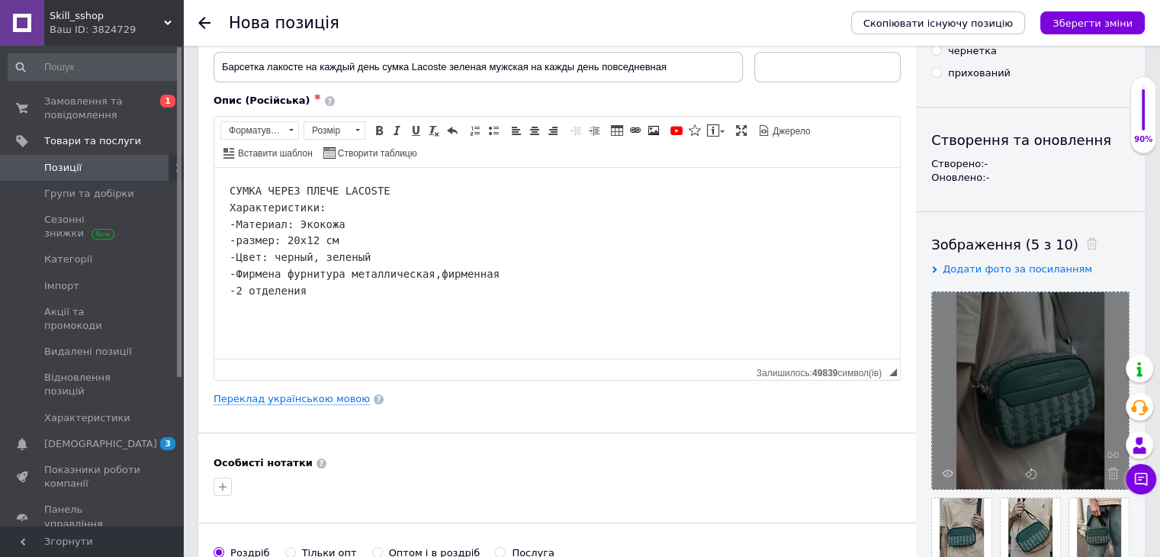
scroll to position [0, 0]
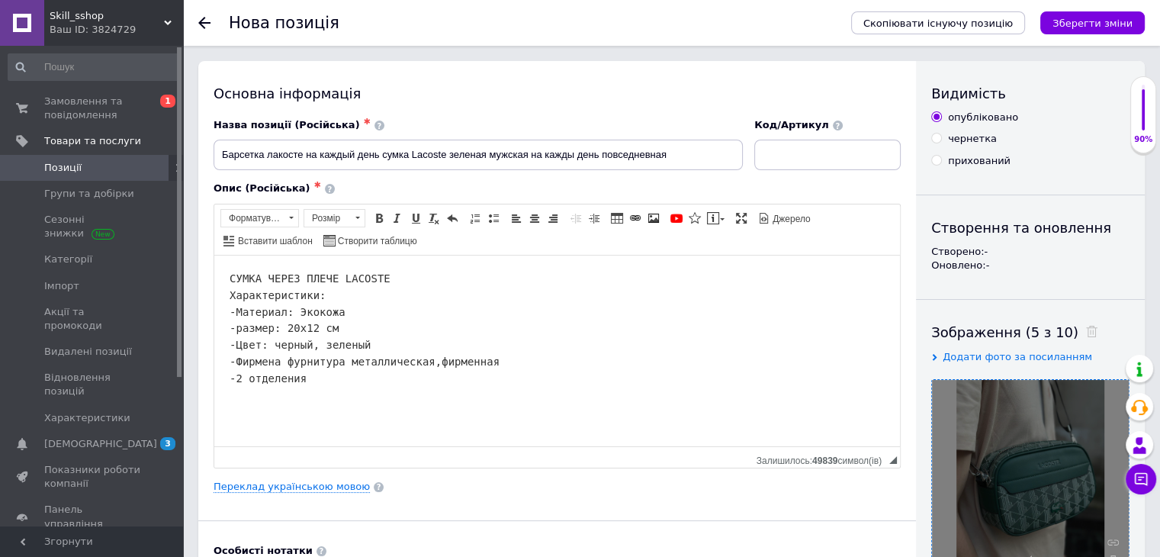
click at [933, 140] on input "чернетка" at bounding box center [936, 138] width 10 height 10
radio input "true"
click at [1074, 21] on icon "Зберегти зміни" at bounding box center [1092, 23] width 80 height 11
